Goal: Complete application form

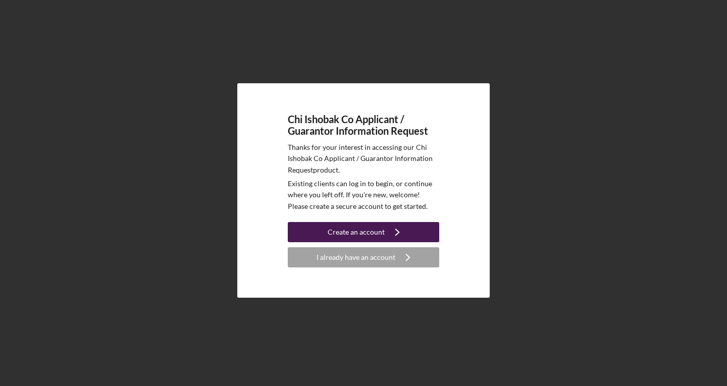
click at [402, 236] on icon "Icon/Navigate" at bounding box center [397, 232] width 25 height 25
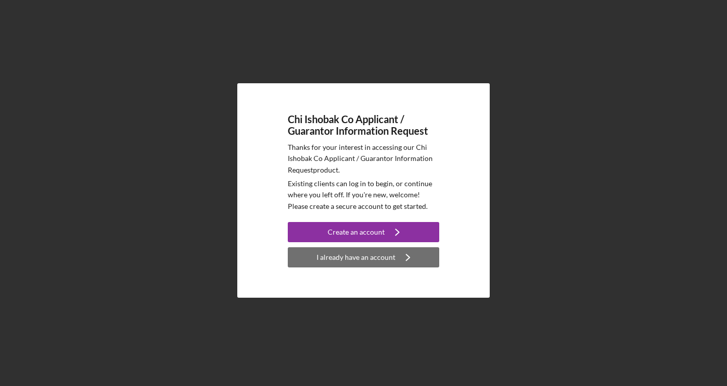
click at [388, 252] on div "I already have an account" at bounding box center [356, 258] width 79 height 20
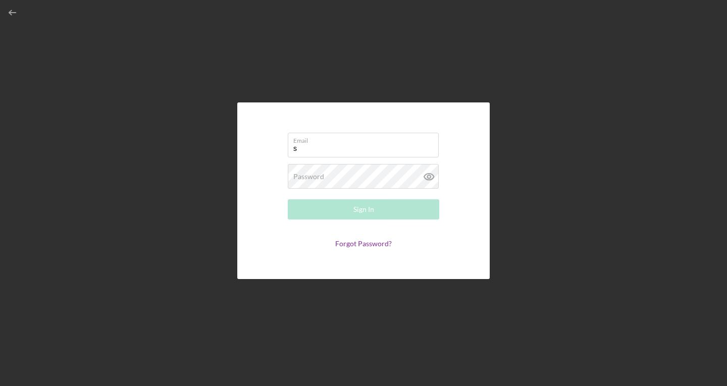
type input "[EMAIL_ADDRESS][DOMAIN_NAME]"
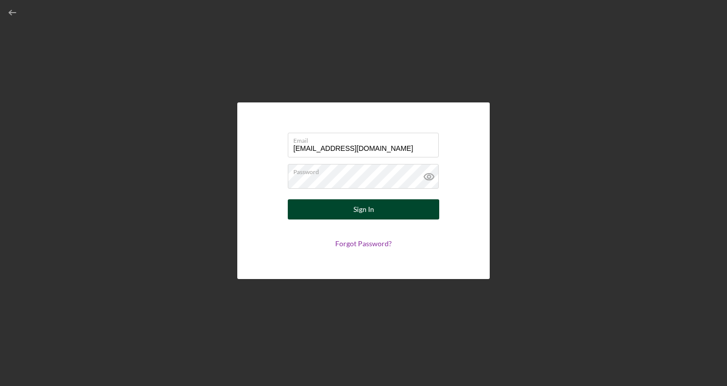
click at [372, 209] on div "Sign In" at bounding box center [364, 210] width 21 height 20
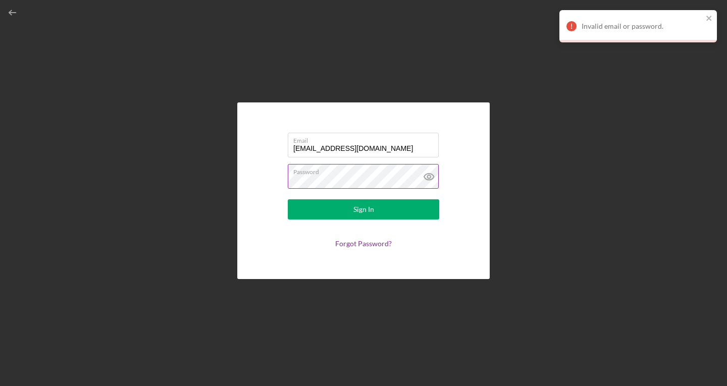
click at [430, 173] on icon at bounding box center [429, 176] width 25 height 25
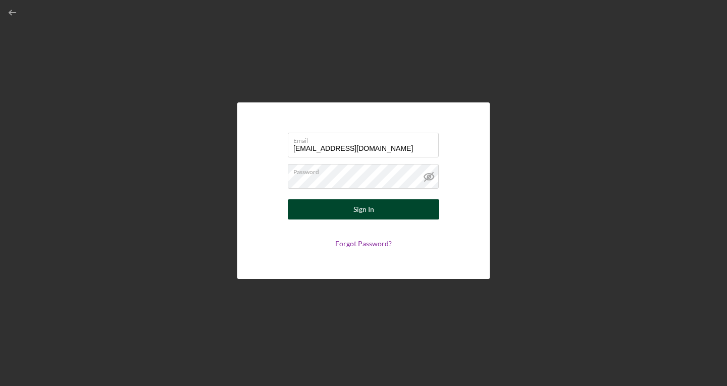
click at [391, 215] on button "Sign In" at bounding box center [364, 210] width 152 height 20
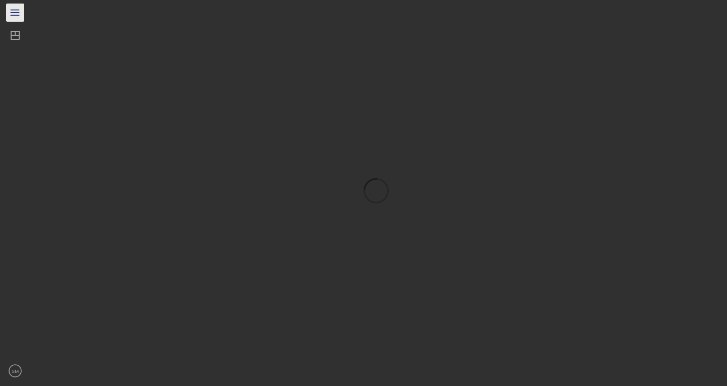
click at [19, 11] on icon "Icon/Menu" at bounding box center [15, 13] width 23 height 23
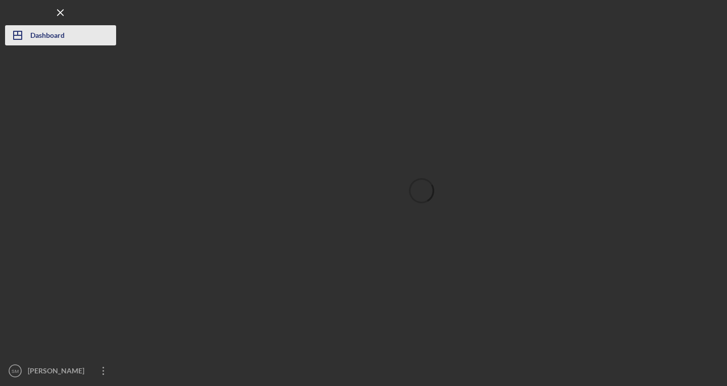
click at [14, 38] on icon "Icon/Dashboard" at bounding box center [17, 35] width 25 height 25
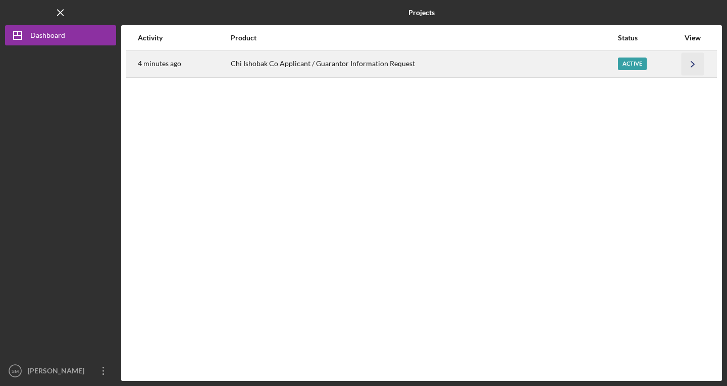
click at [697, 64] on icon "Icon/Navigate" at bounding box center [693, 64] width 23 height 23
